Goal: Check status: Check status

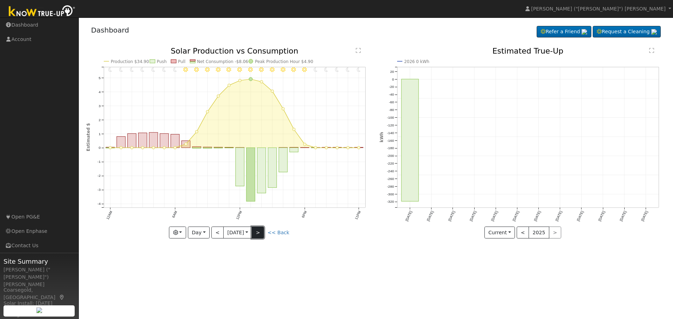
click at [260, 233] on button ">" at bounding box center [258, 233] width 12 height 12
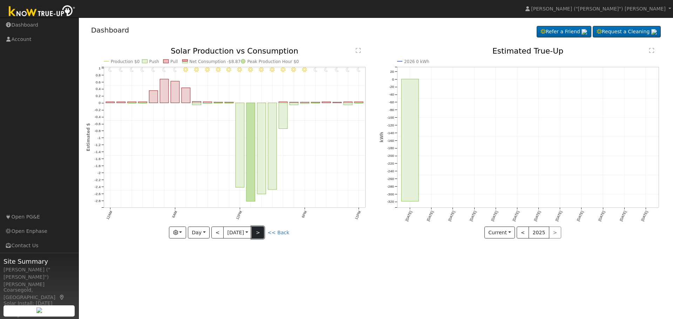
click at [260, 233] on button ">" at bounding box center [258, 233] width 12 height 12
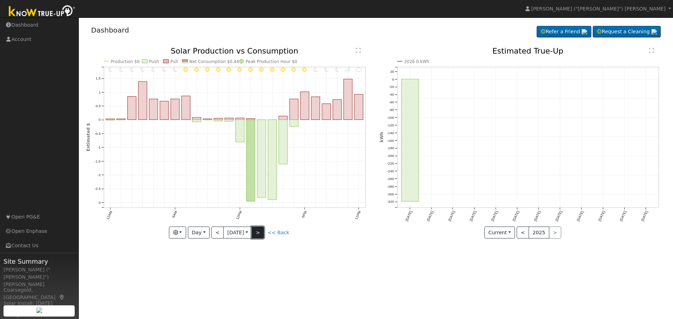
click at [264, 233] on button ">" at bounding box center [258, 233] width 12 height 12
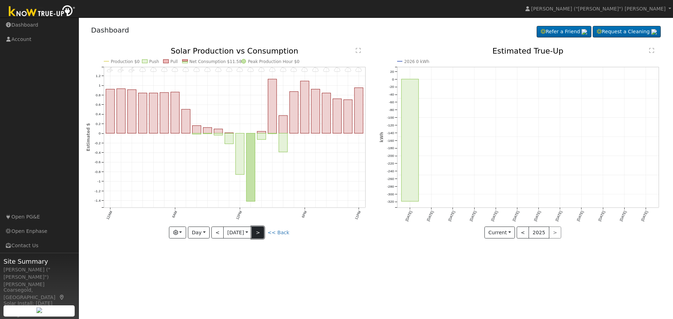
click at [264, 233] on button ">" at bounding box center [258, 233] width 12 height 12
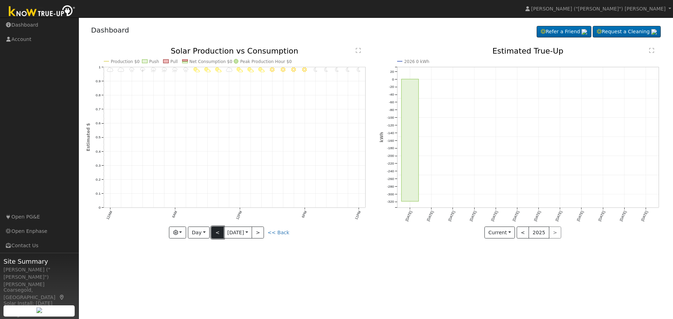
click at [218, 233] on button "<" at bounding box center [217, 233] width 12 height 12
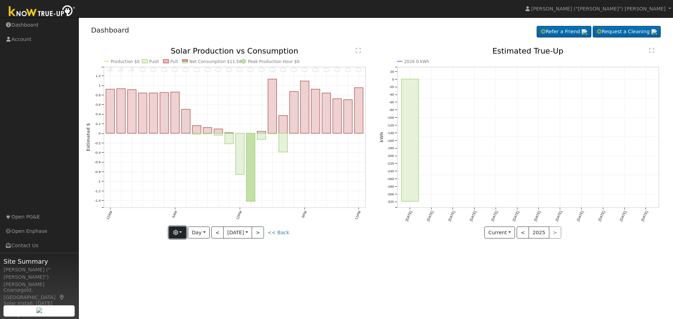
click at [178, 231] on icon "button" at bounding box center [175, 232] width 5 height 5
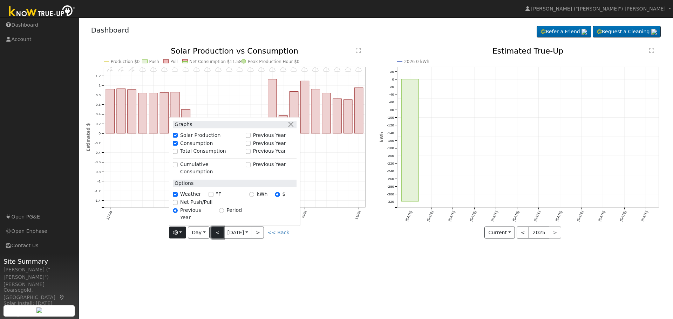
click at [214, 230] on button "<" at bounding box center [217, 233] width 12 height 12
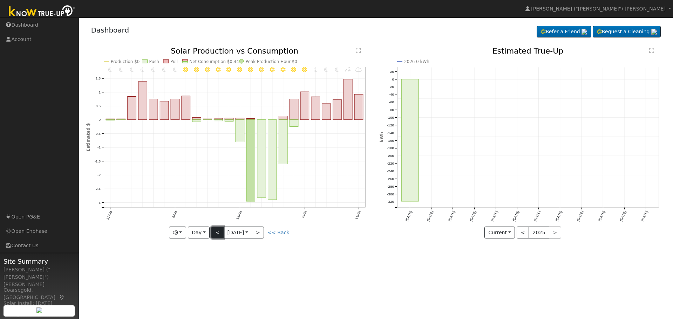
click at [214, 230] on button "<" at bounding box center [217, 233] width 12 height 12
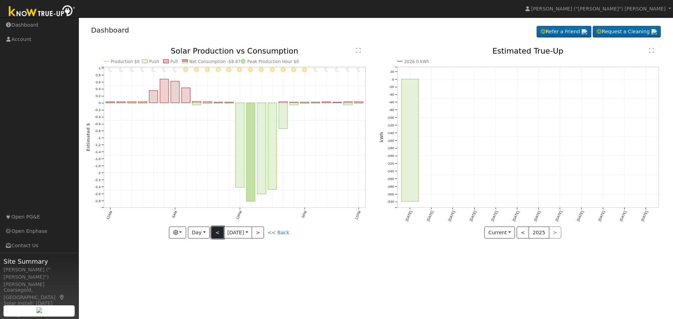
click at [214, 230] on button "<" at bounding box center [217, 233] width 12 height 12
type input "[DATE]"
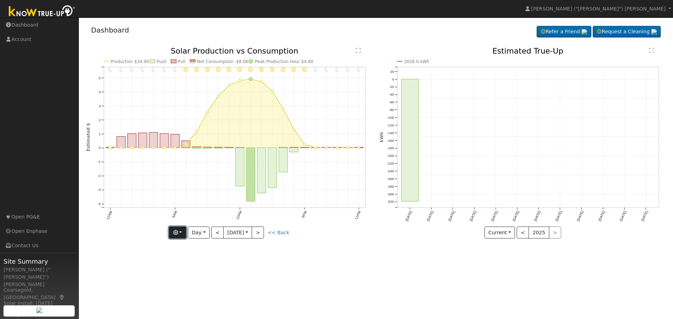
click at [174, 230] on icon "button" at bounding box center [175, 232] width 5 height 5
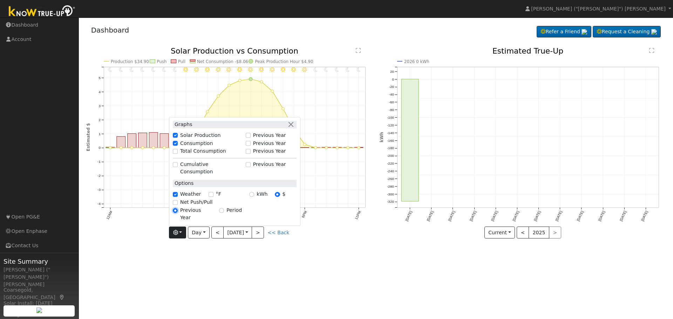
click at [177, 213] on input "Previous Year" at bounding box center [175, 210] width 5 height 5
click at [219, 213] on input "Period" at bounding box center [221, 210] width 5 height 5
radio input "true"
click at [176, 213] on input "Previous Year" at bounding box center [175, 210] width 5 height 5
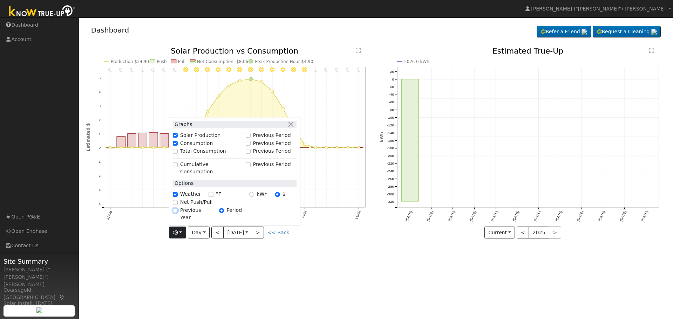
radio input "true"
click at [221, 213] on input "Period" at bounding box center [221, 210] width 5 height 5
radio input "true"
radio input "false"
click at [264, 234] on button ">" at bounding box center [258, 233] width 12 height 12
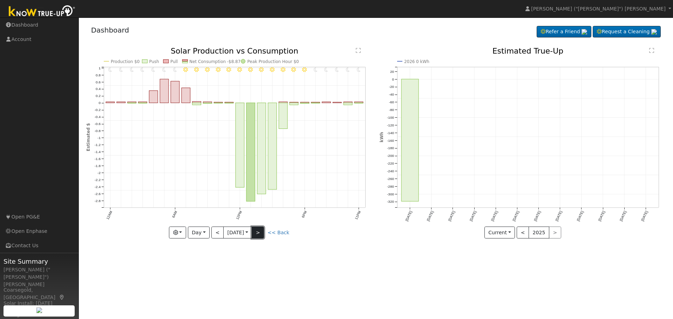
click at [264, 234] on button ">" at bounding box center [258, 233] width 12 height 12
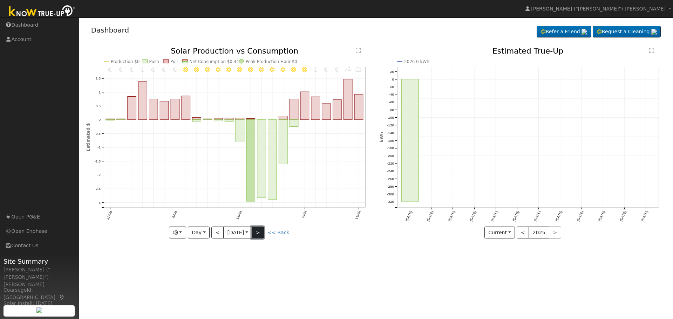
click at [264, 234] on button ">" at bounding box center [258, 233] width 12 height 12
type input "[DATE]"
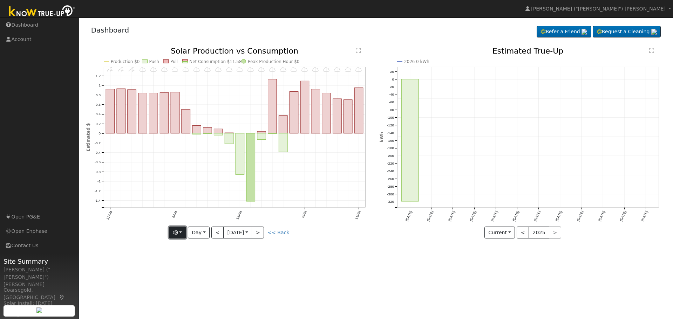
click at [178, 233] on icon "button" at bounding box center [175, 232] width 5 height 5
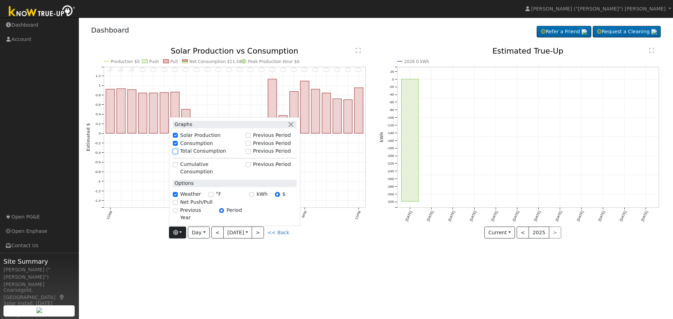
click at [176, 154] on input "Total Consumption" at bounding box center [175, 151] width 5 height 5
checkbox input "false"
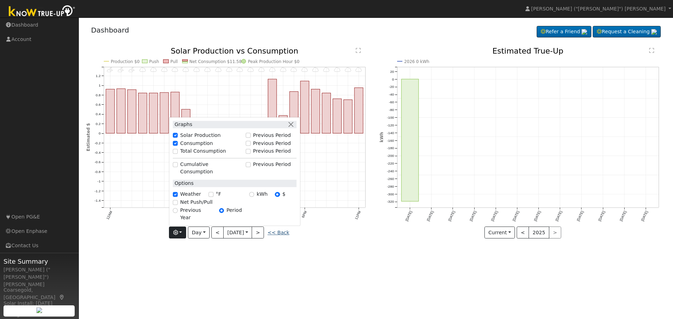
click at [282, 232] on link "<< Back" at bounding box center [278, 233] width 22 height 6
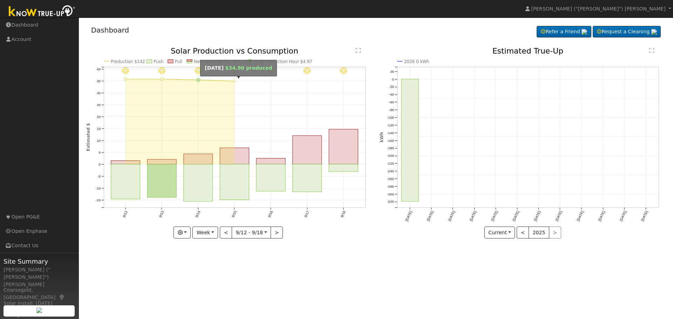
click at [234, 80] on circle "onclick=""" at bounding box center [234, 81] width 3 height 3
type input "[DATE]"
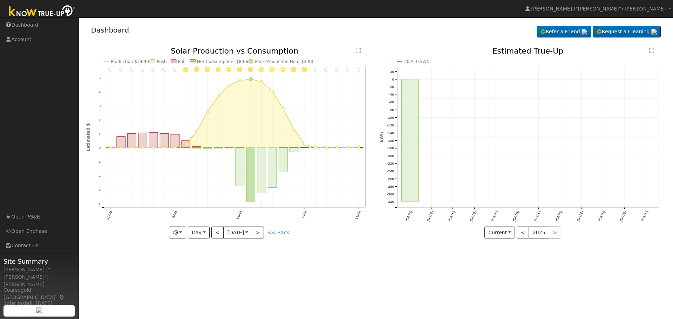
click at [249, 118] on icon "11PM - Clear 10PM - Clear 9PM - Clear 8PM - Clear 7PM - Clear 6PM - Clear 5PM -…" at bounding box center [229, 142] width 286 height 191
click at [177, 234] on icon "button" at bounding box center [175, 232] width 5 height 5
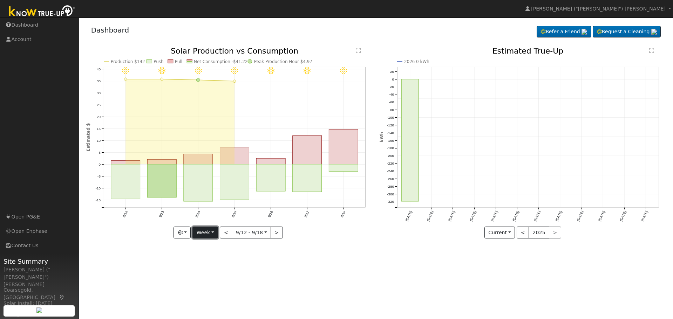
click at [215, 233] on button "Week" at bounding box center [205, 233] width 26 height 12
click at [210, 247] on link "Day" at bounding box center [217, 247] width 49 height 10
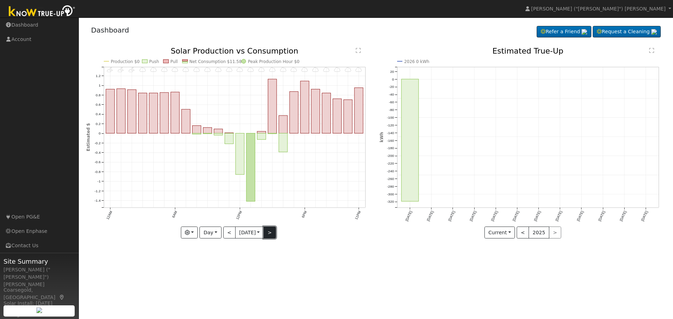
click at [272, 231] on button ">" at bounding box center [270, 233] width 12 height 12
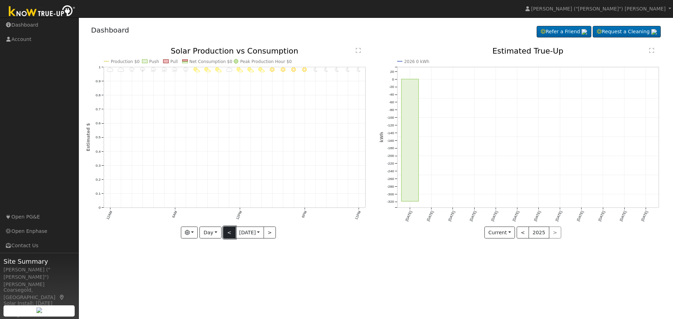
click at [232, 235] on button "<" at bounding box center [229, 233] width 12 height 12
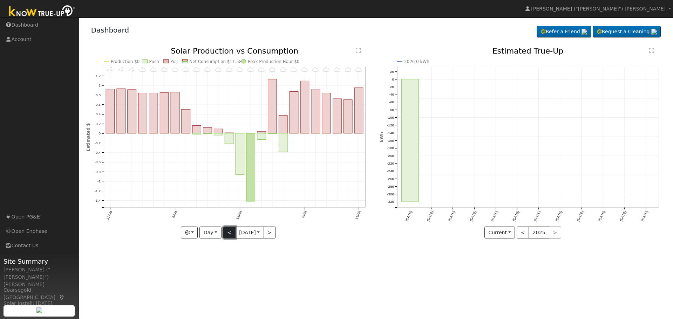
click at [228, 232] on button "<" at bounding box center [229, 233] width 12 height 12
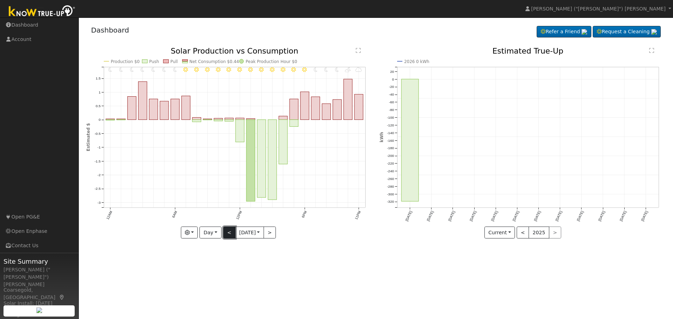
click at [228, 232] on button "<" at bounding box center [229, 233] width 12 height 12
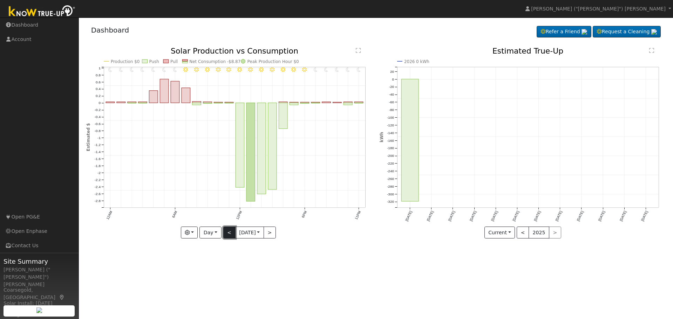
click at [228, 234] on button "<" at bounding box center [229, 233] width 12 height 12
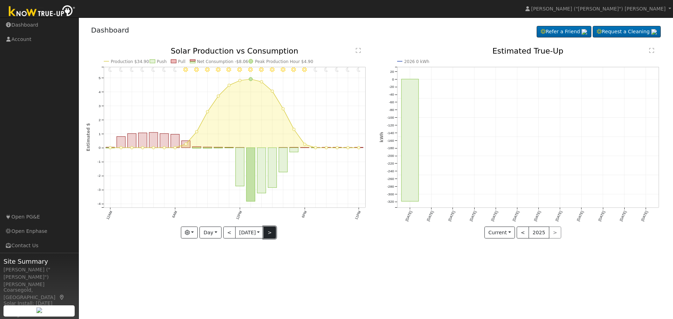
click at [270, 230] on button ">" at bounding box center [270, 233] width 12 height 12
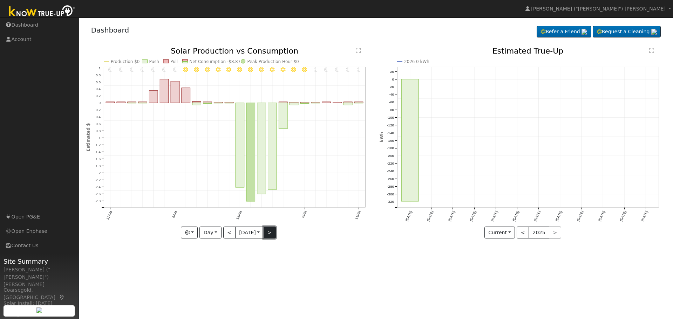
click at [270, 233] on button ">" at bounding box center [270, 233] width 12 height 12
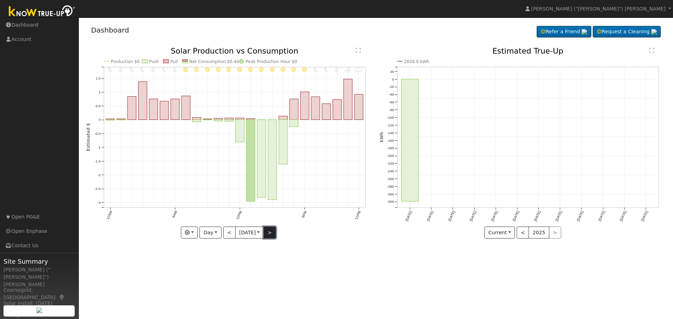
click at [270, 233] on button ">" at bounding box center [270, 233] width 12 height 12
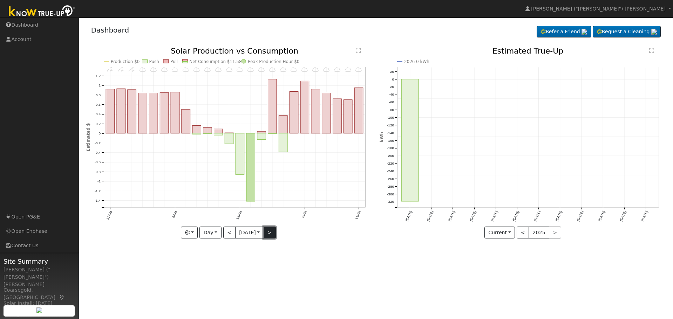
click at [270, 233] on button ">" at bounding box center [270, 233] width 12 height 12
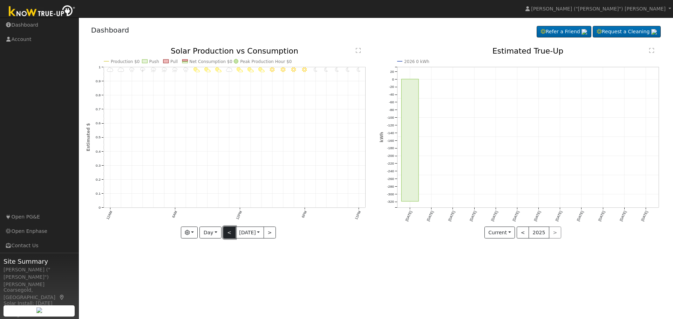
click at [225, 233] on button "<" at bounding box center [229, 233] width 12 height 12
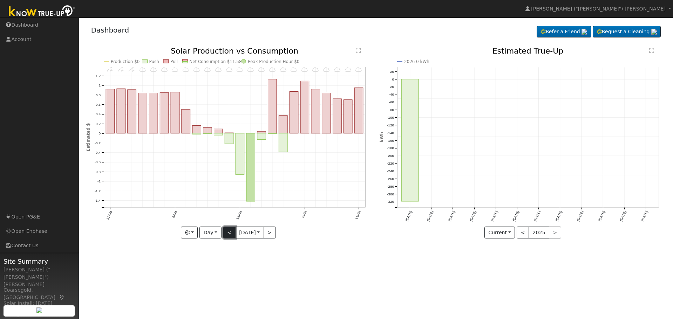
click at [225, 233] on button "<" at bounding box center [229, 233] width 12 height 12
type input "[DATE]"
